Goal: Find specific page/section: Find specific page/section

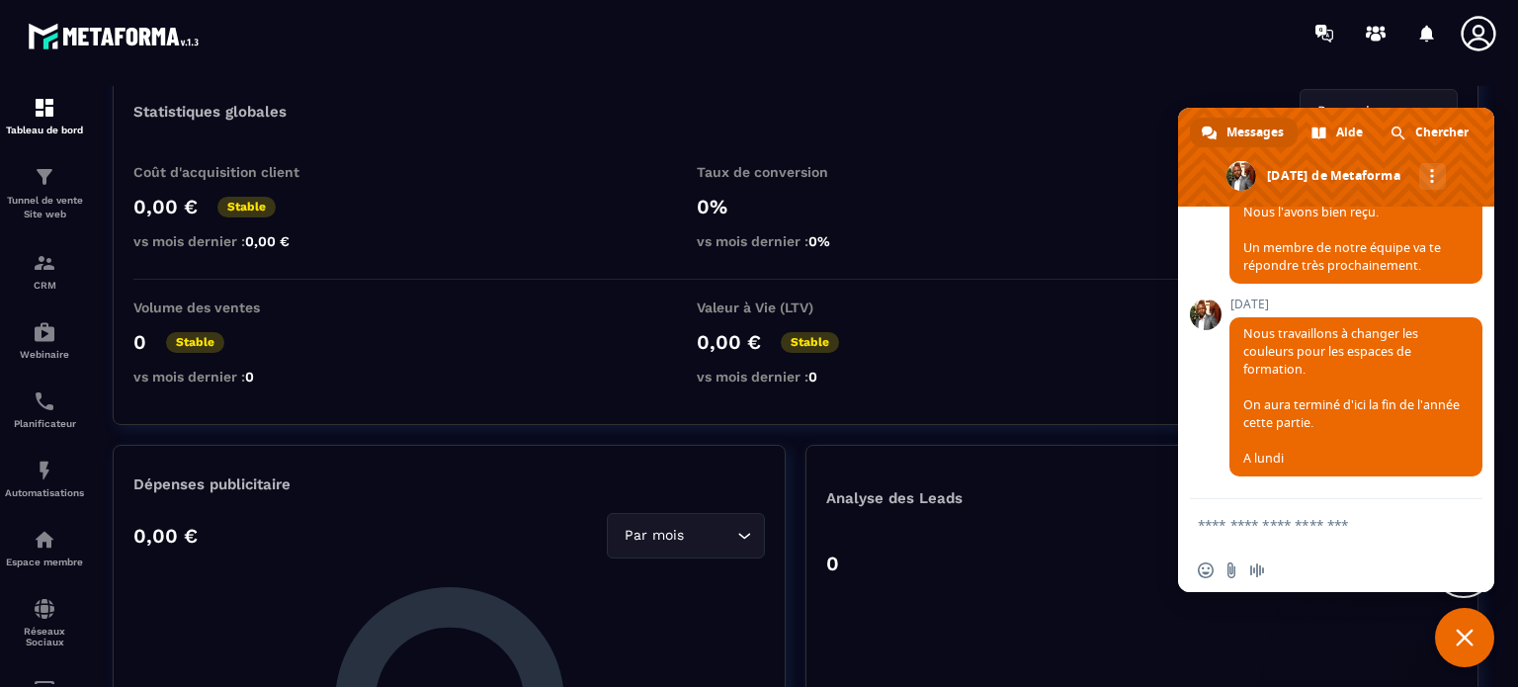
scroll to position [198, 0]
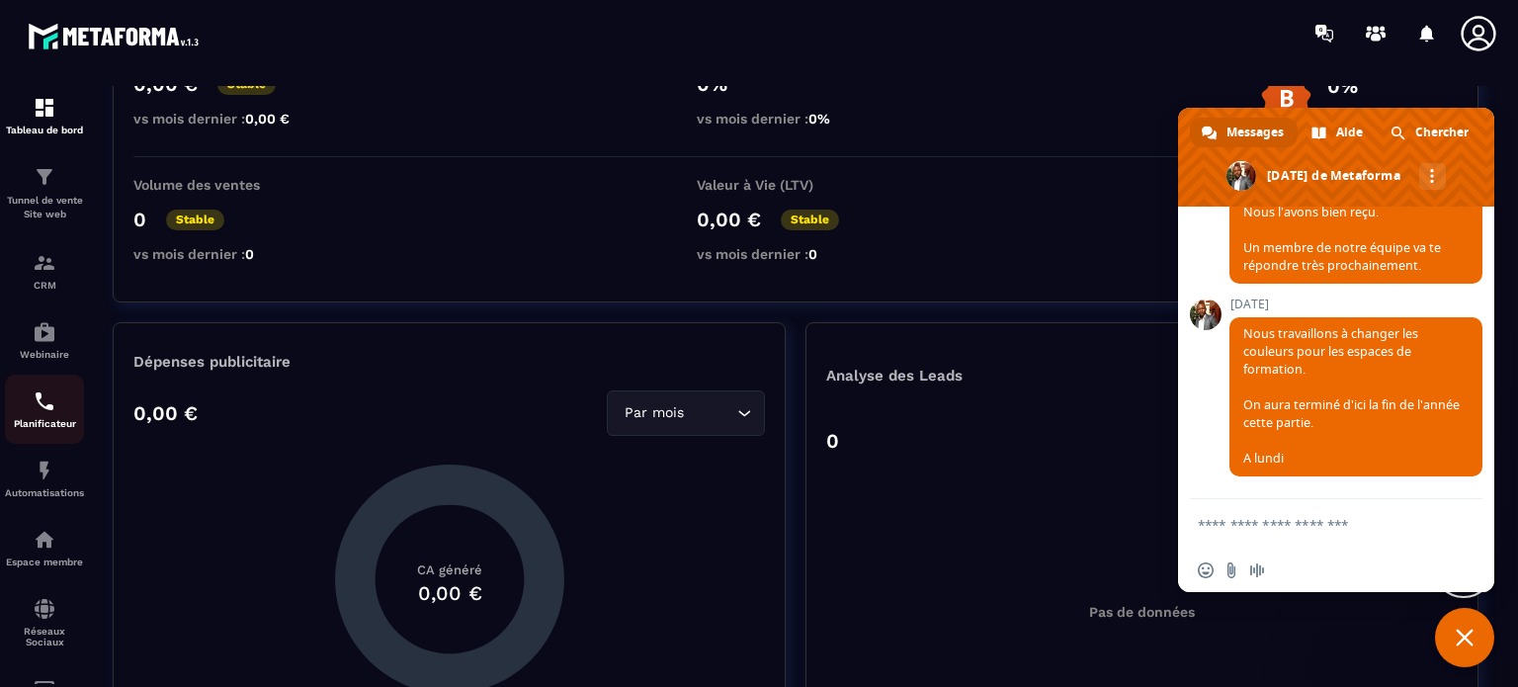
click at [47, 417] on div "Planificateur" at bounding box center [44, 409] width 79 height 40
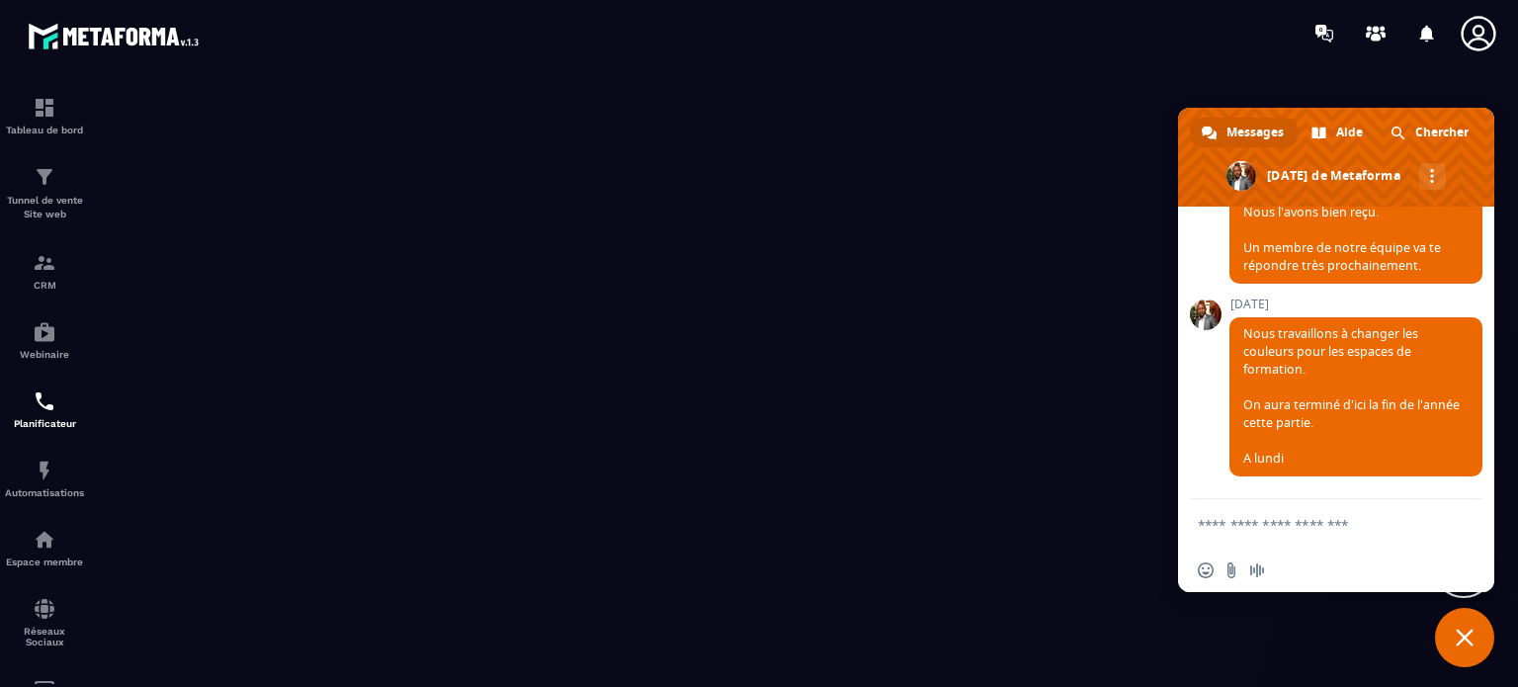
scroll to position [19192, 0]
click at [1466, 634] on span "Fermer le chat" at bounding box center [1465, 638] width 18 height 18
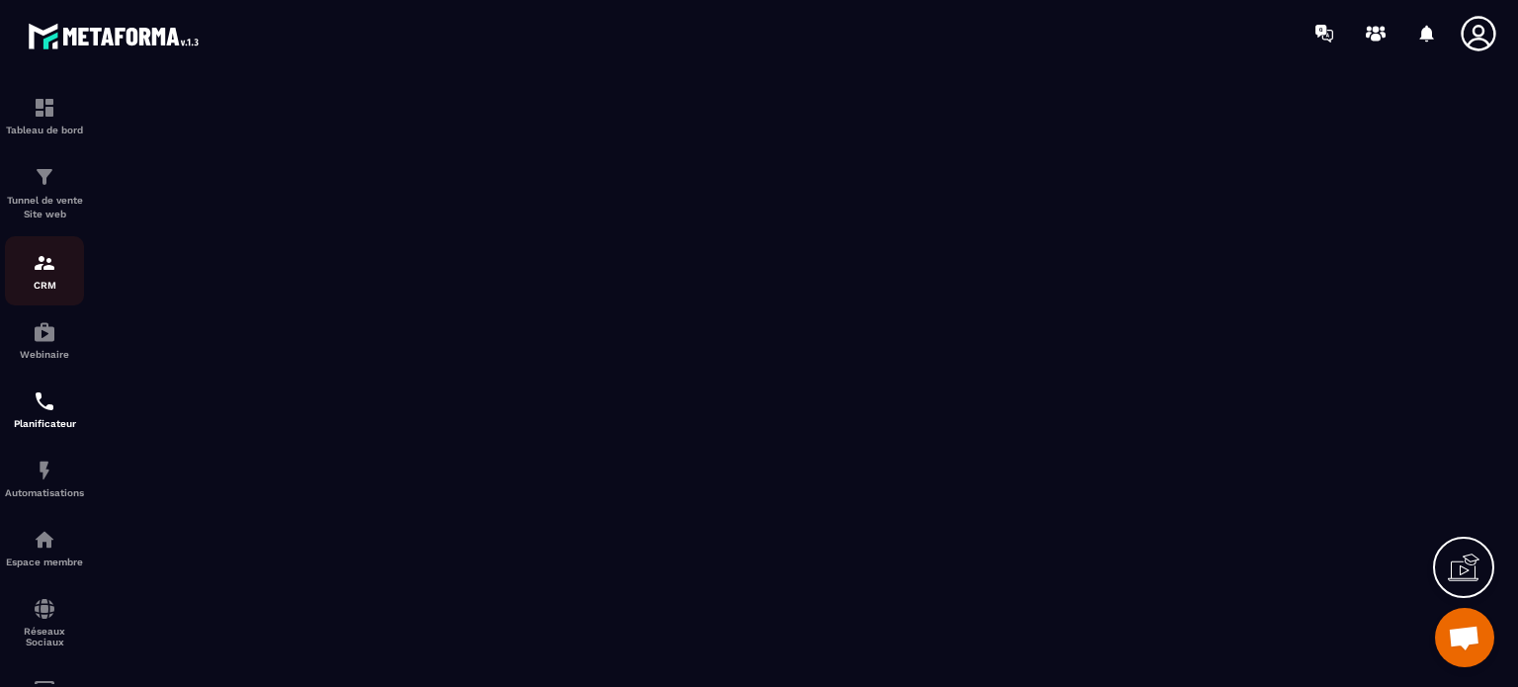
click at [51, 262] on img at bounding box center [45, 263] width 24 height 24
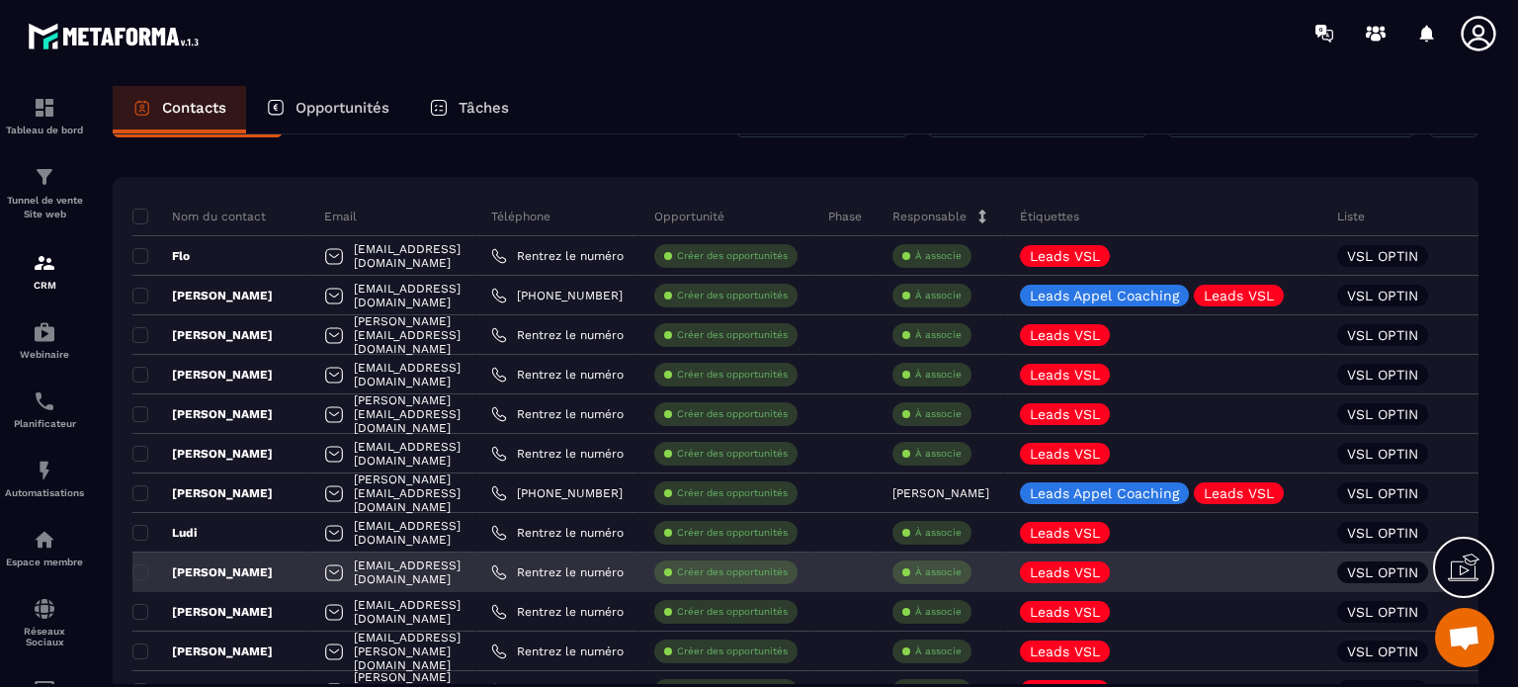
scroll to position [99, 0]
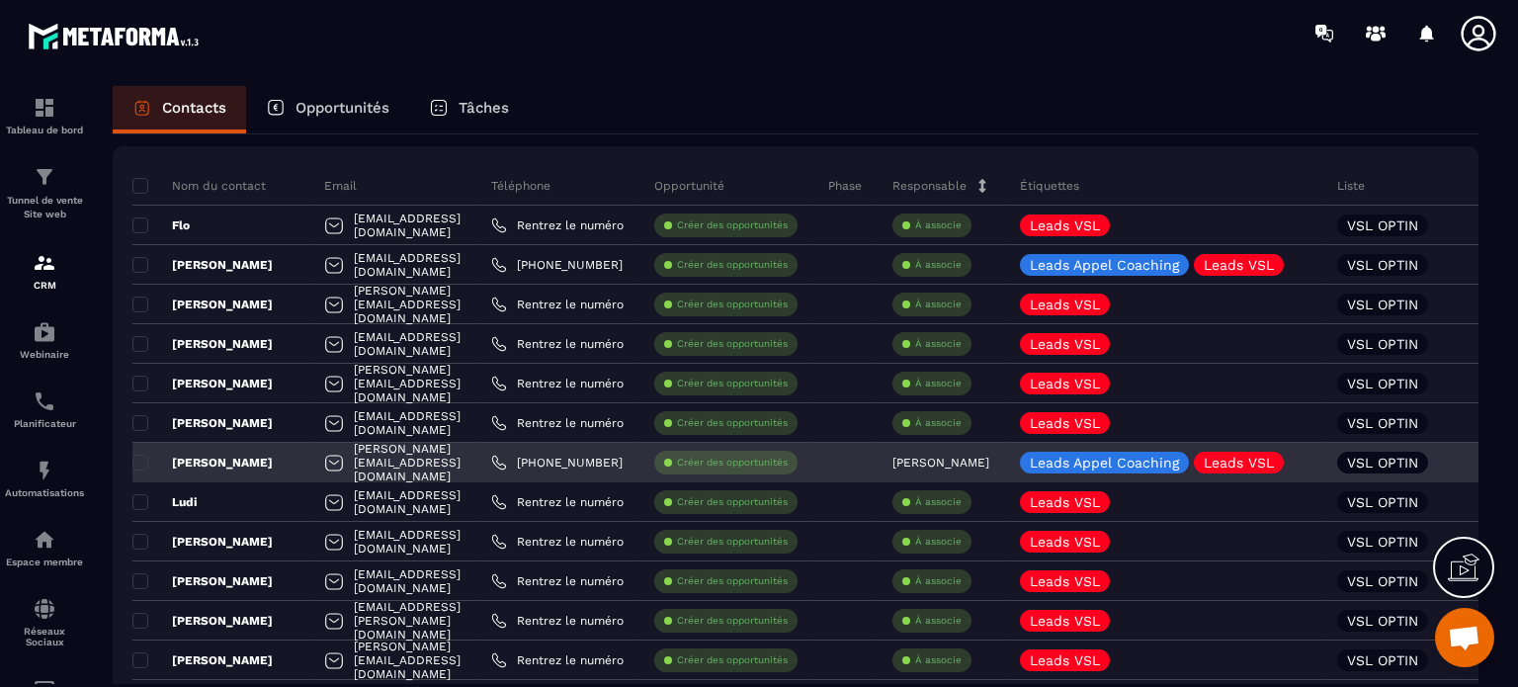
click at [234, 465] on p "[PERSON_NAME]" at bounding box center [202, 463] width 140 height 16
